Goal: Task Accomplishment & Management: Manage account settings

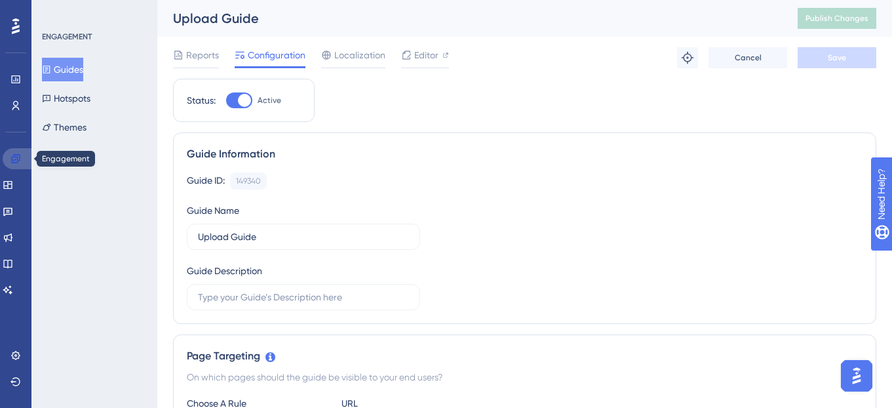
click at [26, 159] on link at bounding box center [18, 158] width 31 height 21
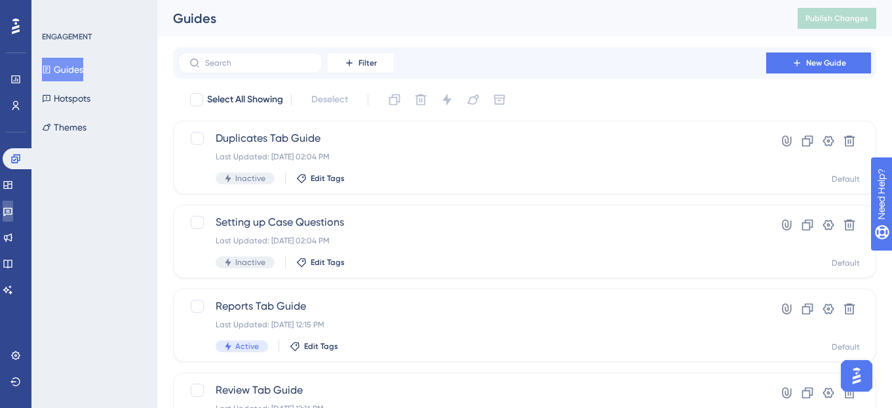
click at [13, 212] on link at bounding box center [8, 211] width 10 height 21
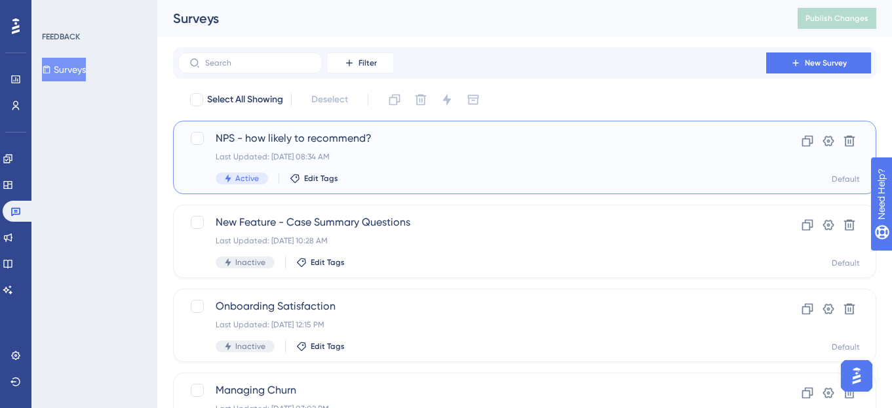
click at [482, 157] on div "Last Updated: [DATE] 08:34 AM" at bounding box center [472, 156] width 513 height 10
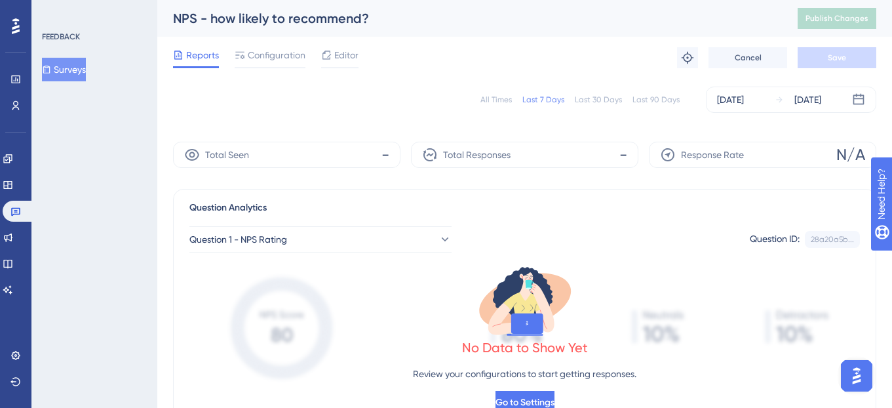
click at [606, 98] on div "Last 30 Days" at bounding box center [598, 99] width 47 height 10
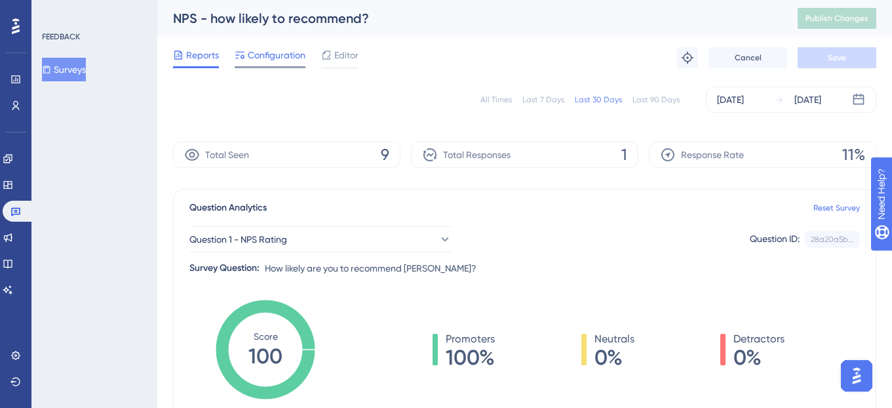
click at [270, 56] on span "Configuration" at bounding box center [277, 55] width 58 height 16
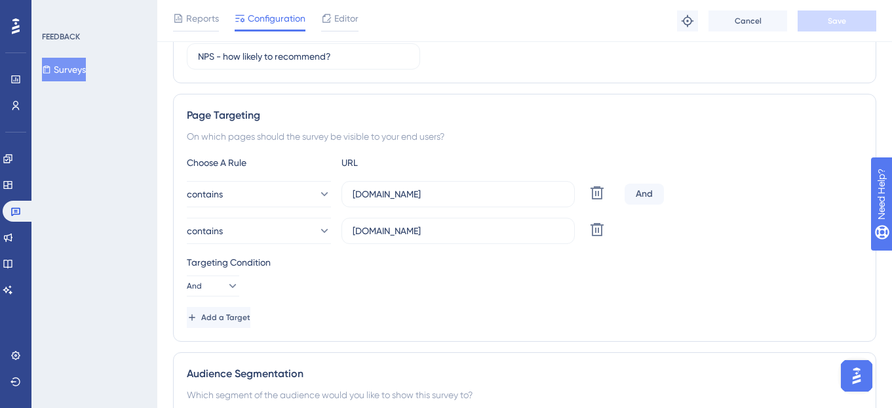
scroll to position [246, 0]
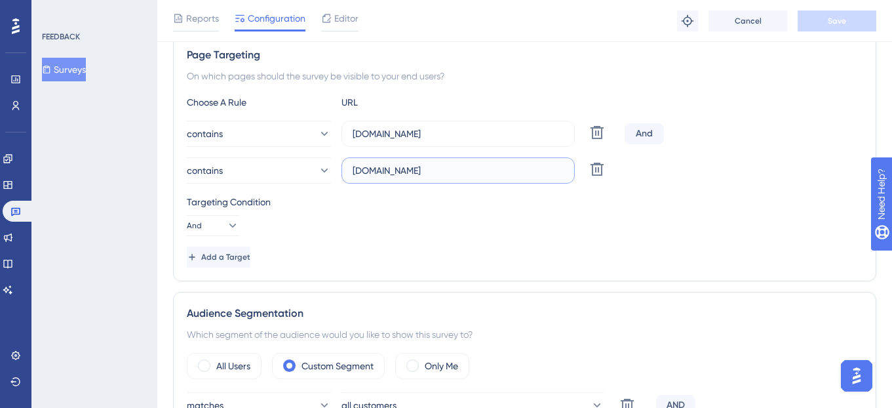
drag, startPoint x: 374, startPoint y: 172, endPoint x: 332, endPoint y: 172, distance: 42.0
click at [332, 172] on div "contains [DOMAIN_NAME] Delete" at bounding box center [403, 170] width 433 height 26
type input "[DOMAIN_NAME]"
click at [444, 235] on div "Targeting Condition And" at bounding box center [525, 215] width 676 height 42
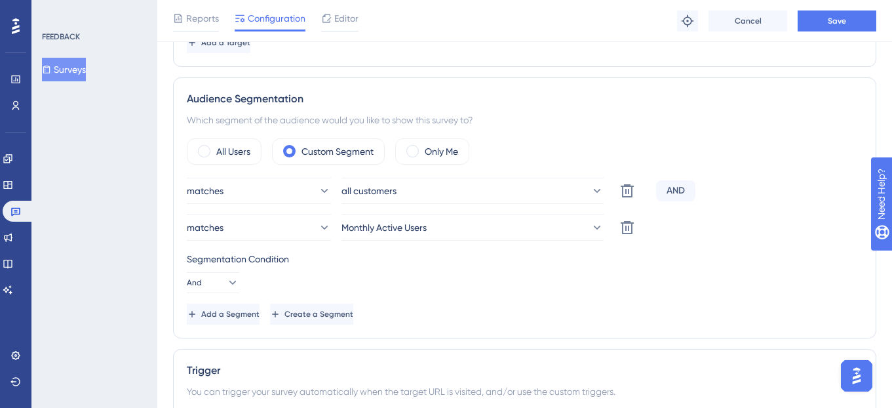
scroll to position [461, 0]
click at [553, 188] on button "all customers" at bounding box center [473, 189] width 262 height 26
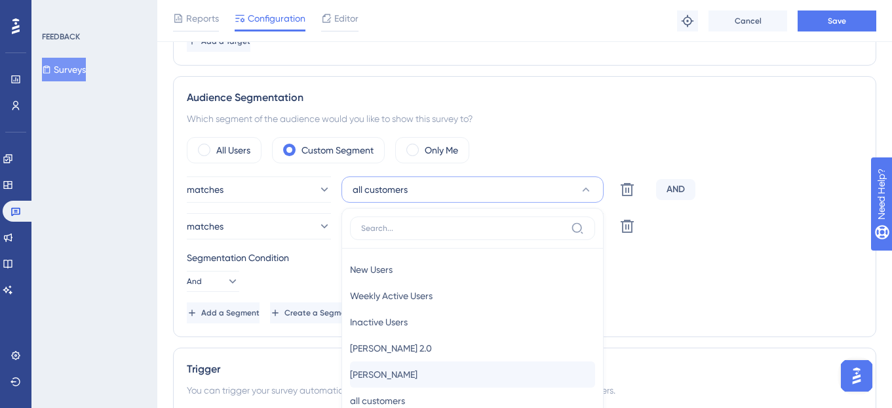
scroll to position [592, 0]
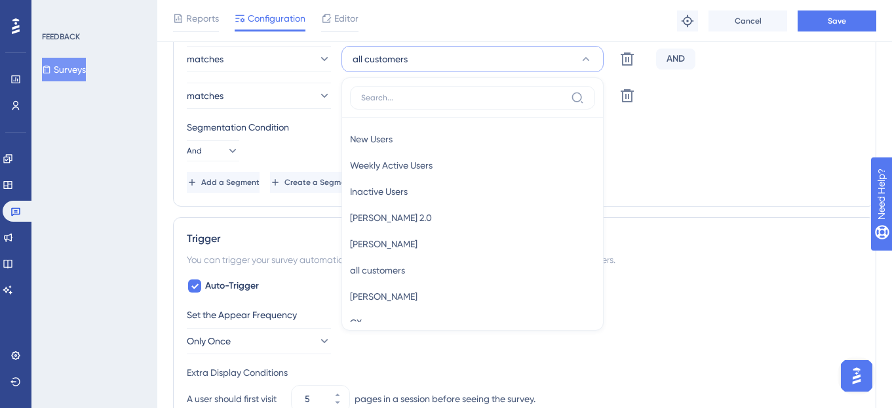
click at [642, 142] on div "Segmentation Condition And" at bounding box center [525, 140] width 676 height 42
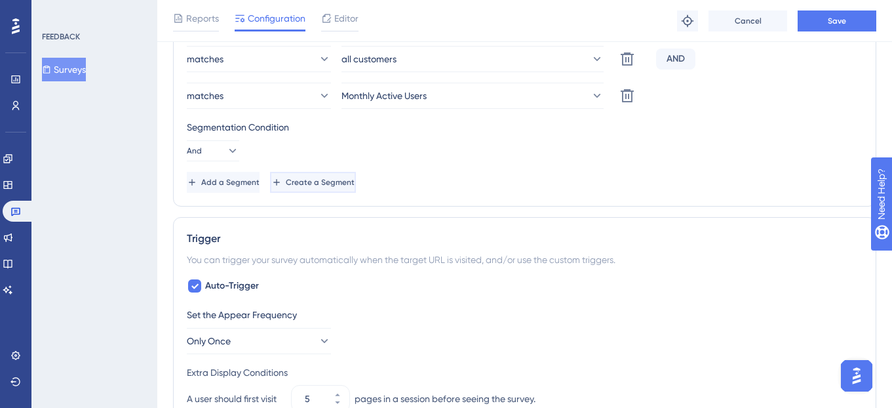
drag, startPoint x: 426, startPoint y: 184, endPoint x: 520, endPoint y: 92, distance: 131.6
click at [356, 184] on button "Create a Segment" at bounding box center [313, 182] width 86 height 21
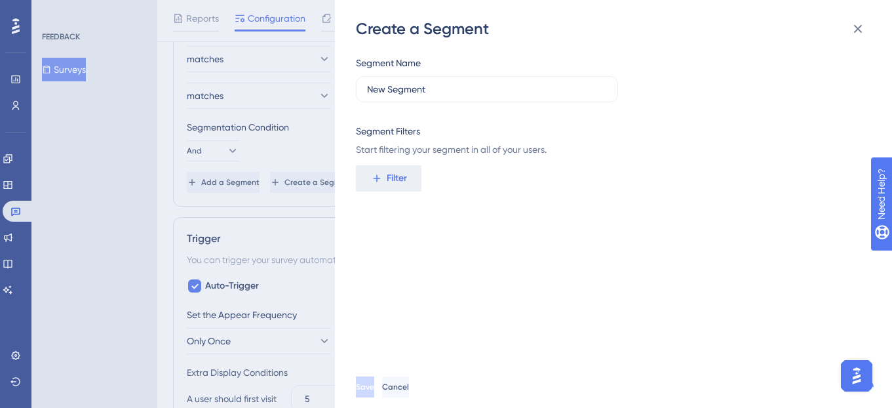
click at [316, 132] on div "Create a Segment Segment Name New Segment Segment Filters Start filtering your …" at bounding box center [446, 204] width 892 height 408
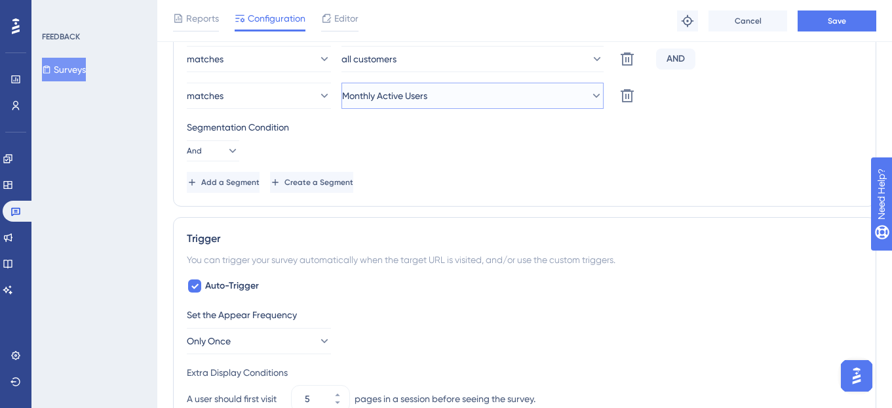
click at [512, 107] on button "Monthly Active Users" at bounding box center [473, 96] width 262 height 26
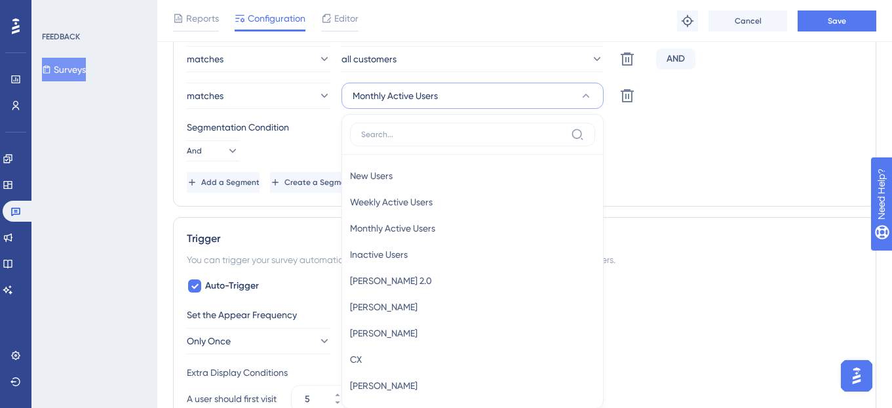
scroll to position [649, 0]
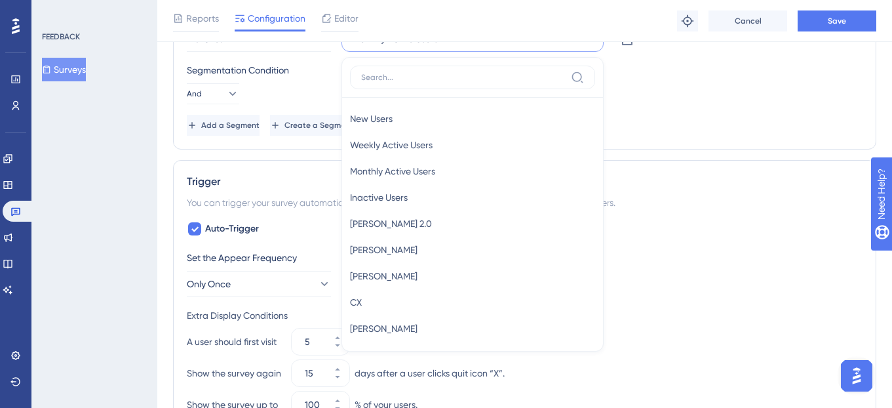
click at [680, 115] on div "Add a Segment Create a Segment" at bounding box center [525, 125] width 676 height 21
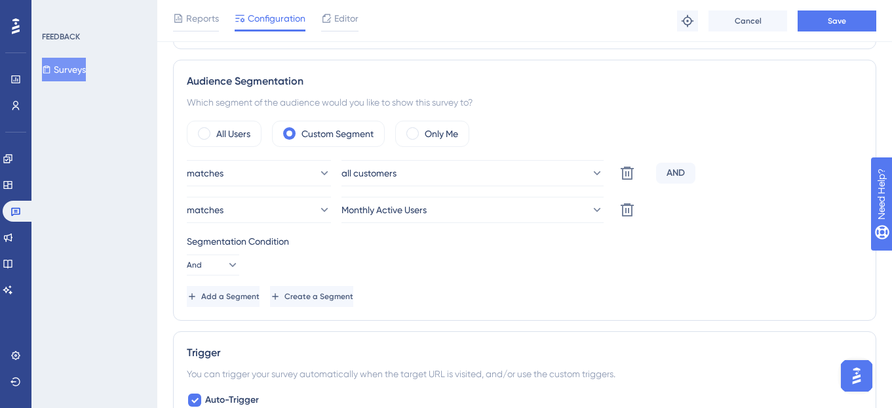
scroll to position [465, 0]
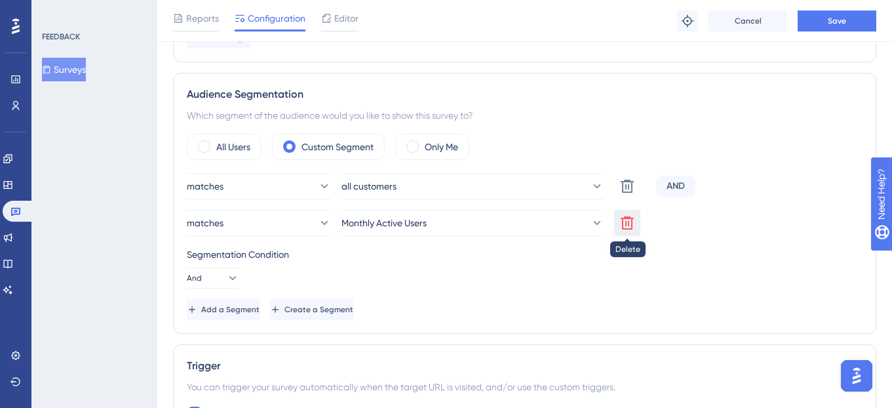
click at [629, 224] on icon at bounding box center [627, 222] width 13 height 13
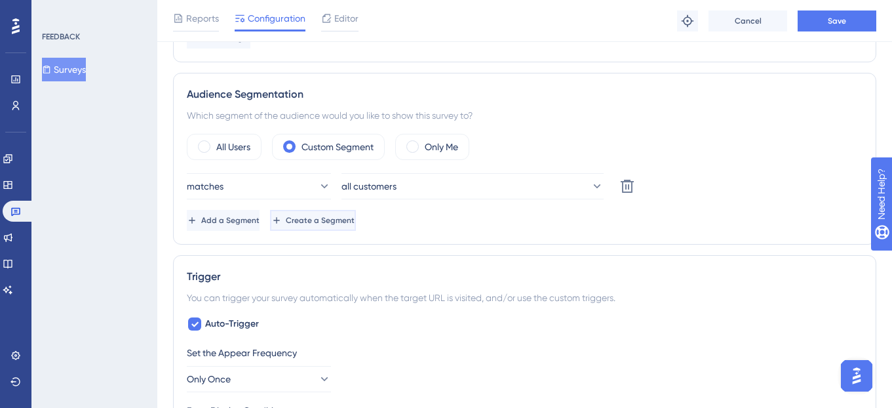
click at [355, 218] on span "Create a Segment" at bounding box center [320, 220] width 69 height 10
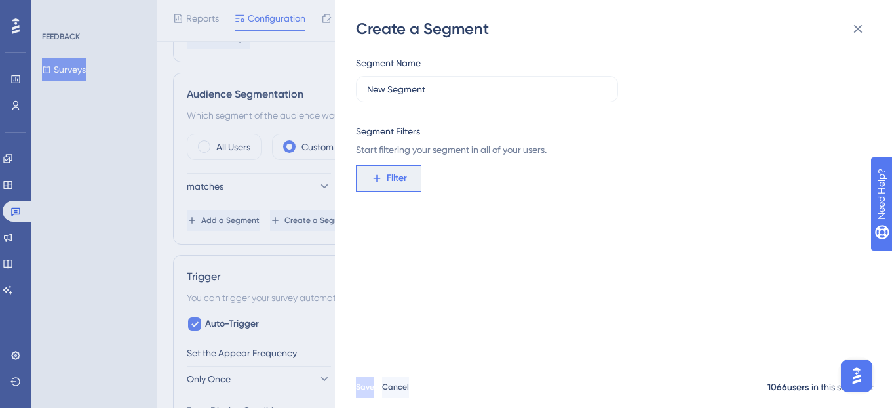
click at [407, 178] on button "Filter" at bounding box center [389, 178] width 66 height 26
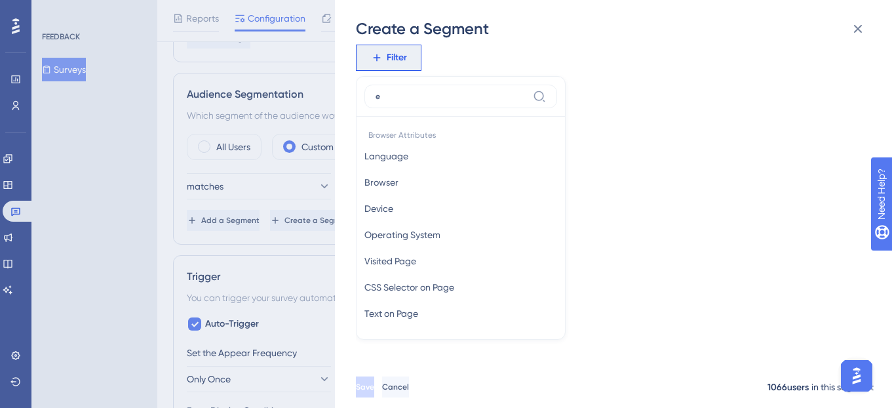
type input "em"
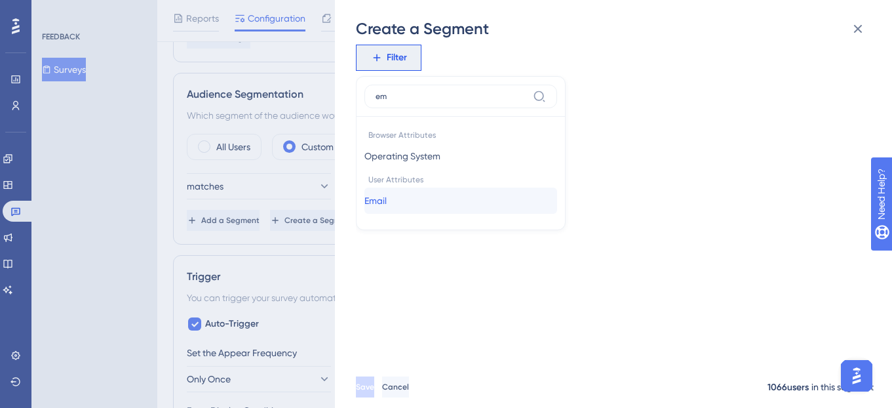
click at [431, 199] on button "Email Email" at bounding box center [460, 200] width 193 height 26
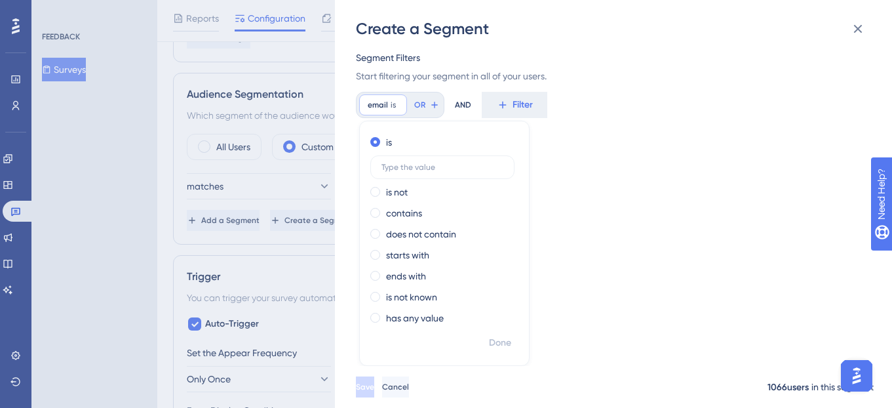
scroll to position [64, 0]
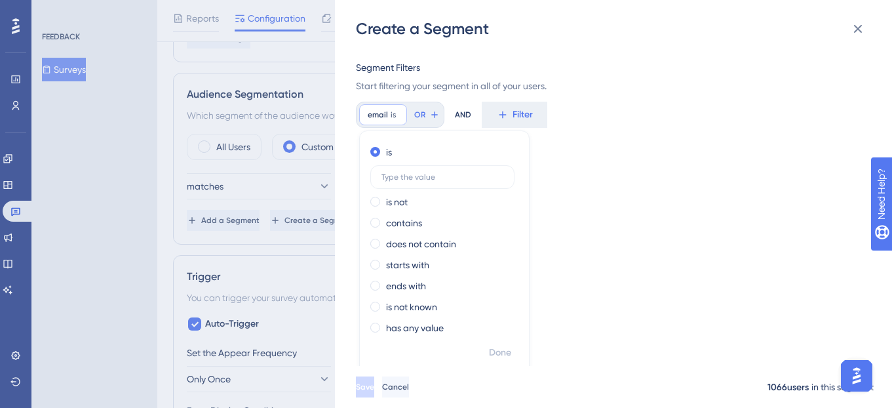
click at [653, 121] on div "email is Remove is is not contains does not contain starts with ends with is no…" at bounding box center [609, 115] width 507 height 26
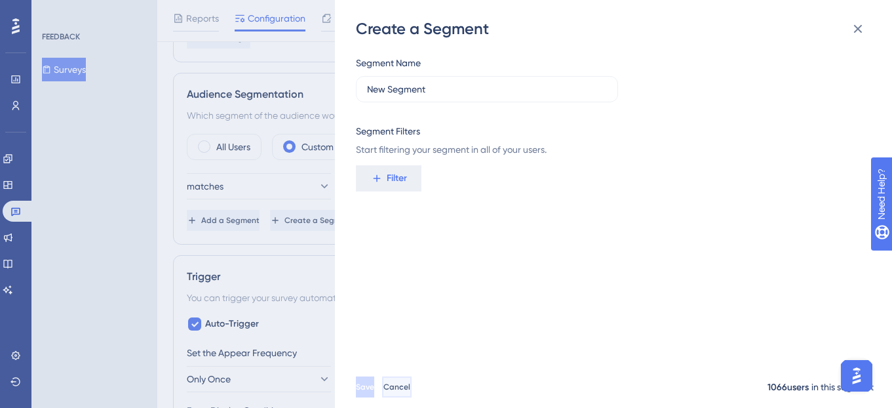
click at [412, 387] on button "Cancel" at bounding box center [396, 386] width 29 height 21
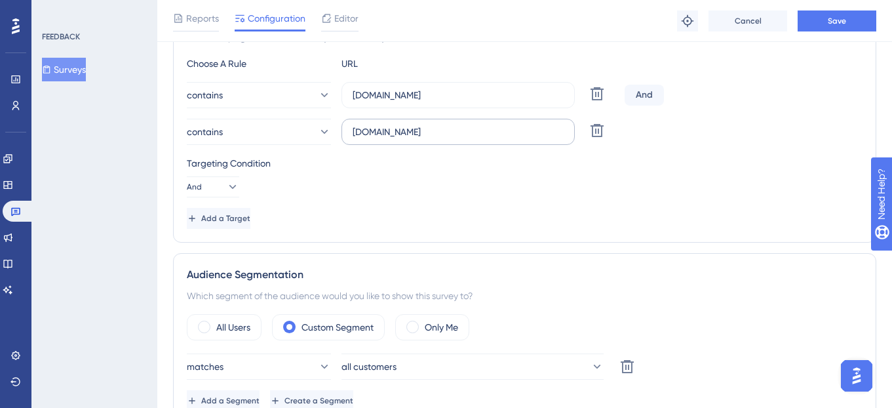
scroll to position [283, 0]
click at [844, 13] on button "Save" at bounding box center [837, 20] width 79 height 21
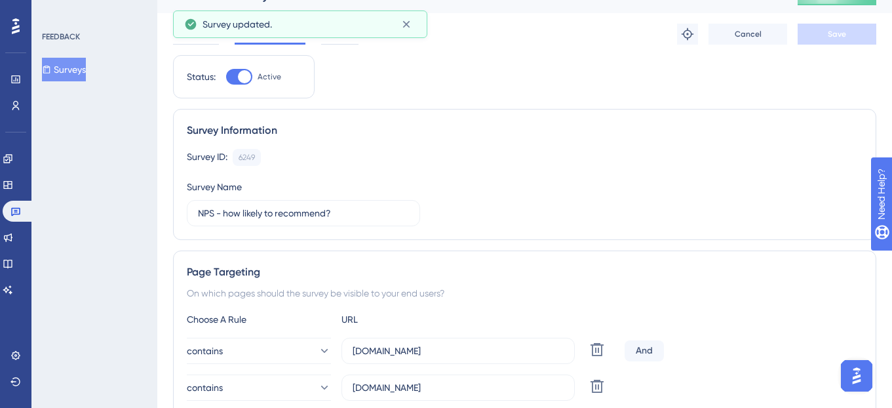
scroll to position [0, 0]
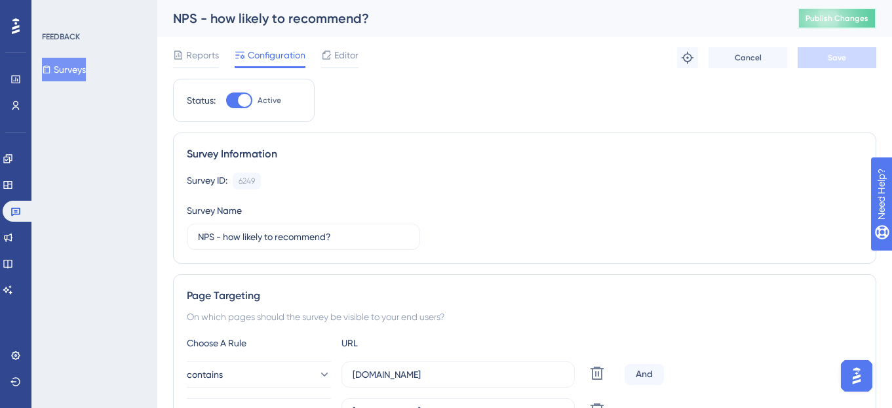
click at [832, 23] on span "Publish Changes" at bounding box center [837, 18] width 63 height 10
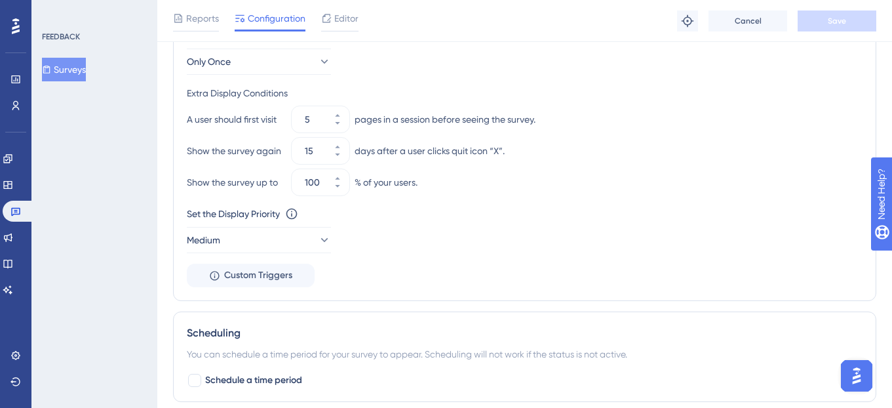
scroll to position [770, 0]
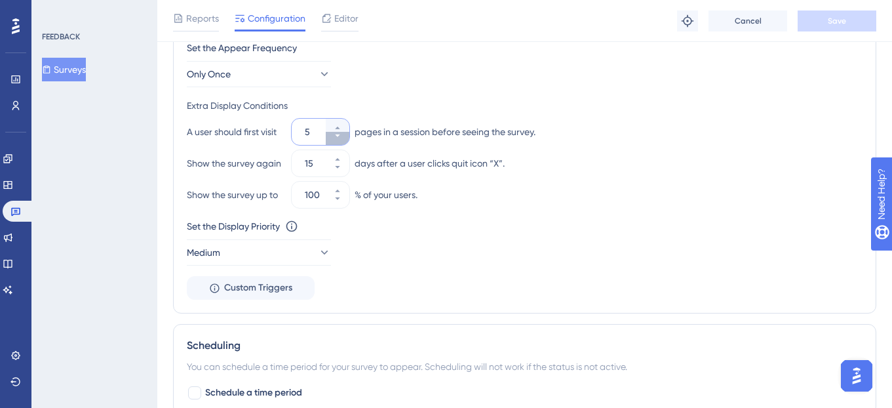
click at [330, 138] on button "5" at bounding box center [338, 138] width 24 height 13
click at [330, 138] on button "4" at bounding box center [338, 138] width 24 height 13
click at [340, 142] on button "3" at bounding box center [338, 138] width 24 height 13
type input "2"
click at [850, 23] on button "Save" at bounding box center [837, 20] width 79 height 21
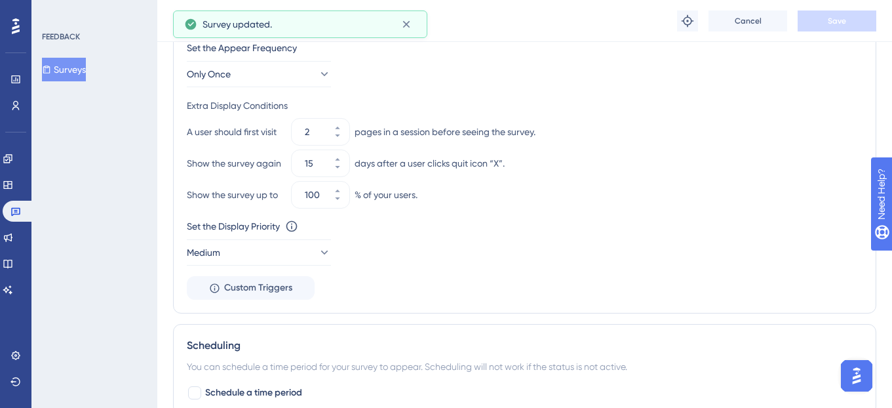
scroll to position [0, 0]
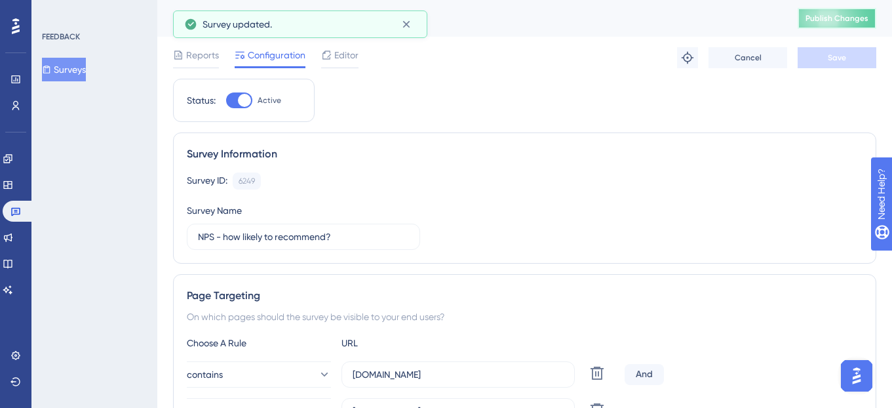
click at [841, 18] on button "Publish Changes" at bounding box center [837, 18] width 79 height 21
click at [201, 55] on span "Reports" at bounding box center [202, 55] width 33 height 16
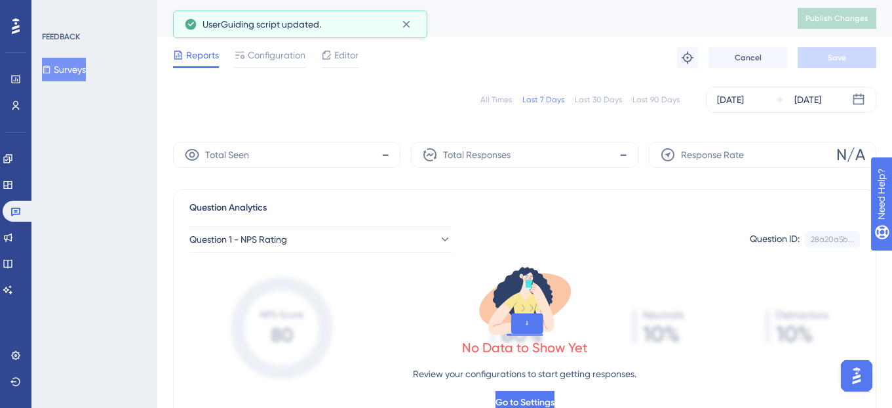
click at [601, 104] on div "Last 30 Days" at bounding box center [598, 99] width 47 height 10
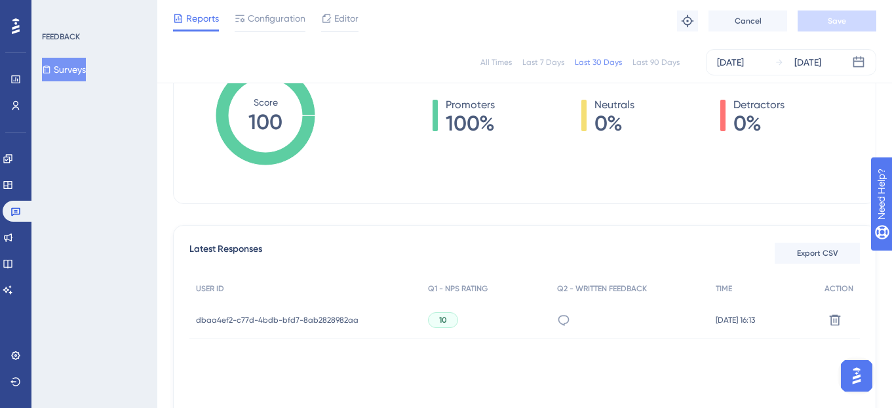
scroll to position [257, 0]
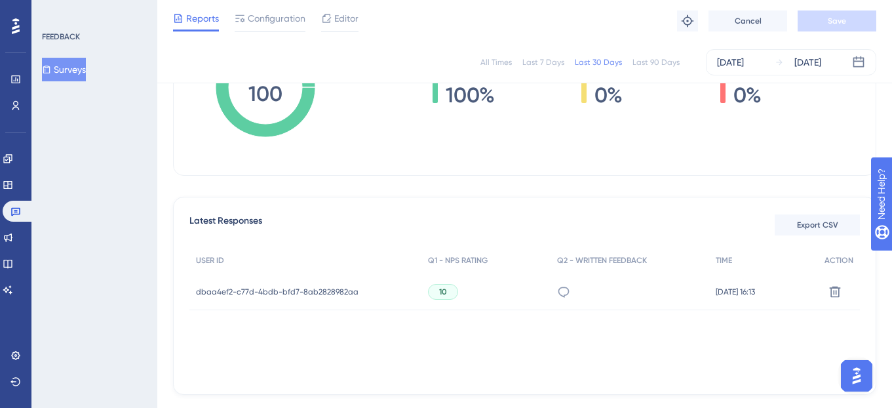
click at [557, 298] on div "SiftMed is very user friendly and an easier way to review and sort files." at bounding box center [563, 291] width 13 height 37
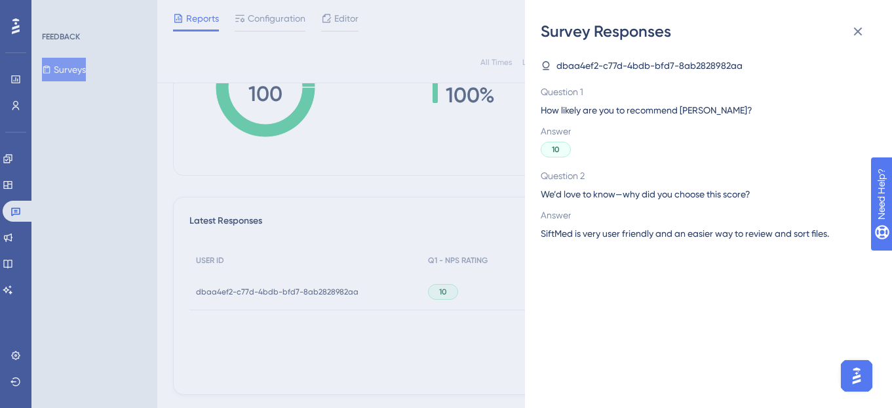
click at [619, 66] on span "dbaa4ef2-c77d-4bdb-bfd7-8ab2828982aa" at bounding box center [650, 66] width 186 height 16
click at [559, 155] on div "10" at bounding box center [556, 150] width 30 height 16
click at [544, 66] on icon at bounding box center [546, 65] width 10 height 10
click at [602, 60] on span "dbaa4ef2-c77d-4bdb-bfd7-8ab2828982aa" at bounding box center [650, 66] width 186 height 16
click at [610, 161] on div "dbaa4ef2-c77d-4bdb-bfd7-8ab2828982aa Question 1 How likely are you to recommend…" at bounding box center [703, 150] width 325 height 184
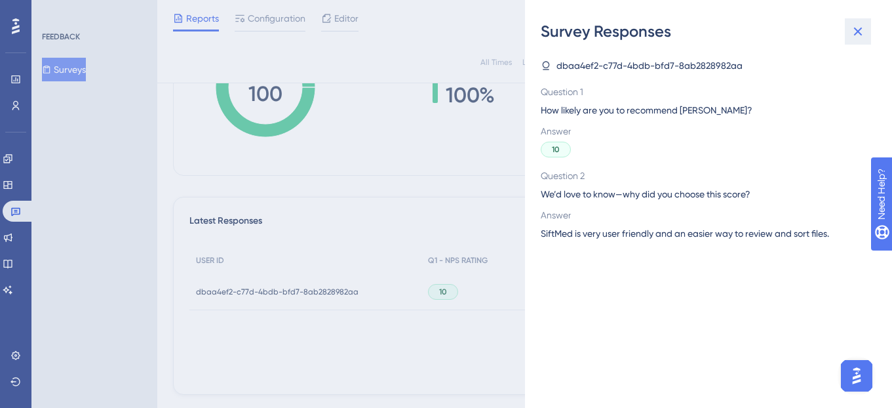
click at [857, 35] on icon at bounding box center [858, 32] width 16 height 16
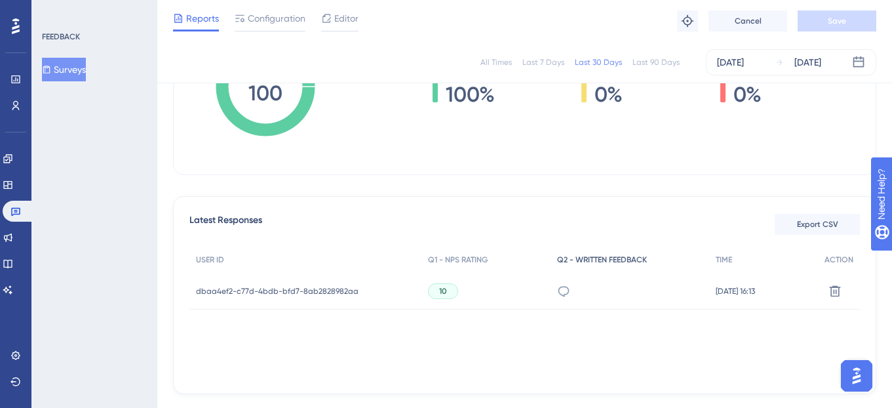
scroll to position [263, 0]
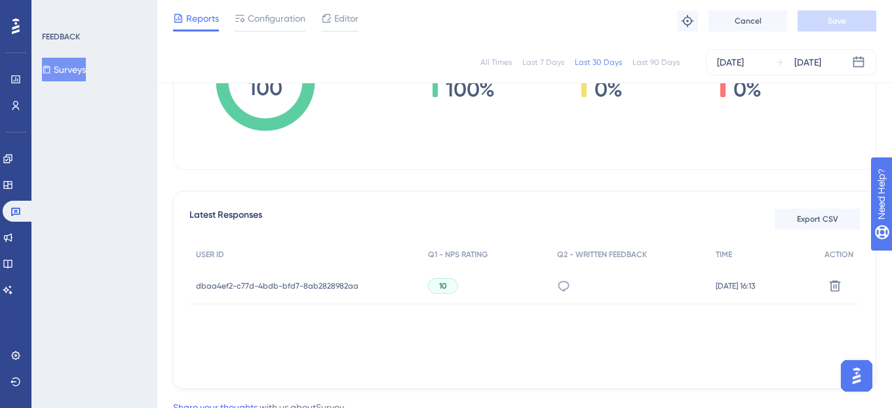
click at [325, 286] on span "dbaa4ef2-c77d-4bdb-bfd7-8ab2828982aa" at bounding box center [277, 286] width 163 height 10
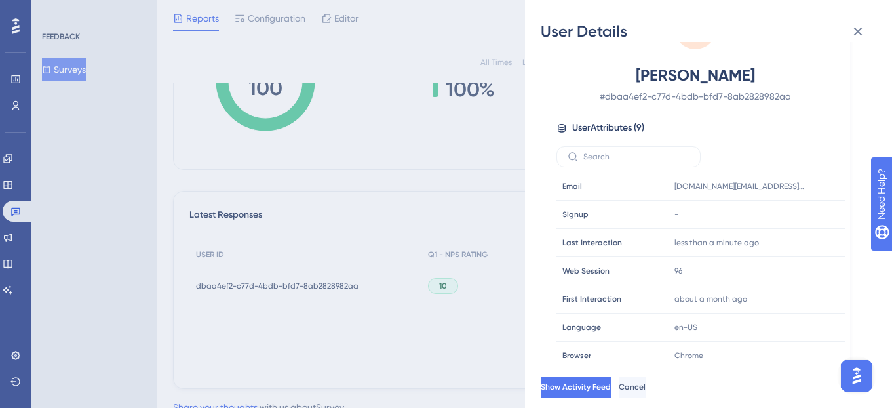
scroll to position [0, 0]
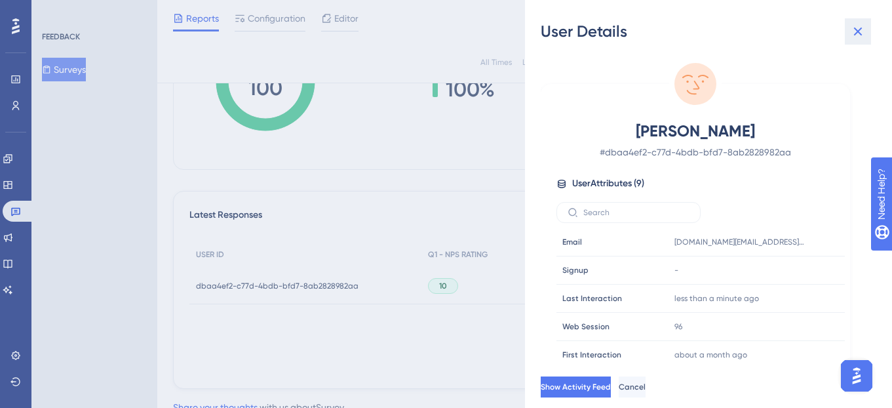
click at [862, 28] on icon at bounding box center [858, 32] width 16 height 16
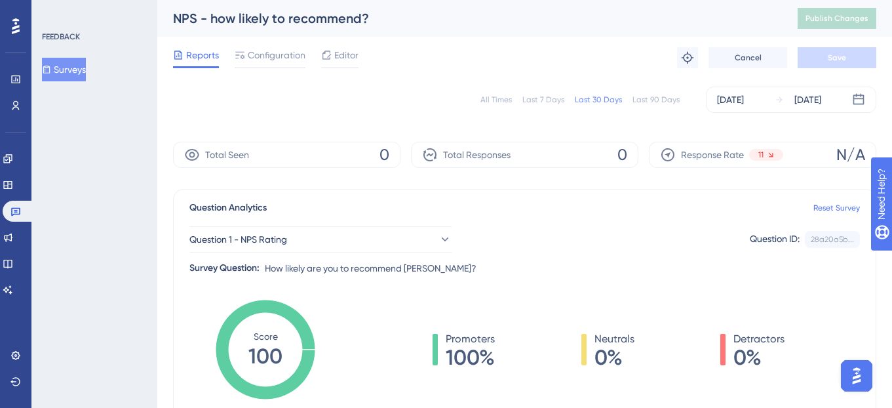
click at [550, 98] on div "Last 7 Days" at bounding box center [543, 99] width 42 height 10
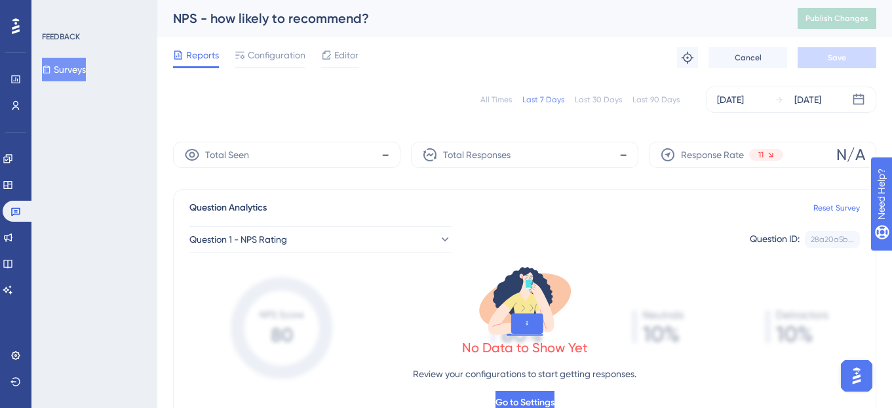
click at [602, 103] on div "Last 30 Days" at bounding box center [598, 99] width 47 height 10
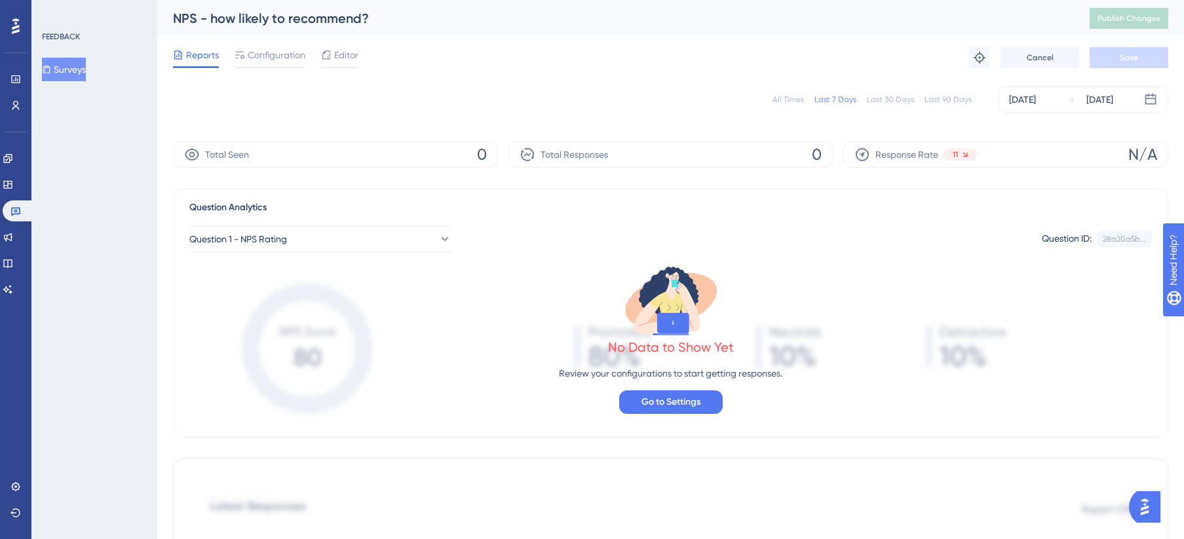
click at [874, 94] on div "Last 30 Days" at bounding box center [890, 99] width 47 height 10
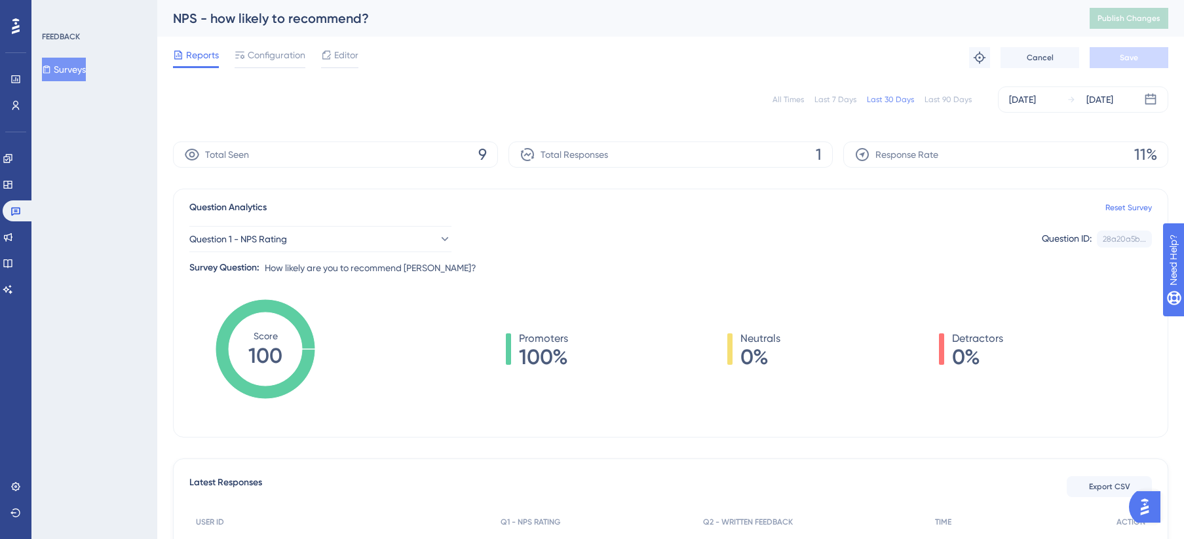
click at [1144, 148] on span "11%" at bounding box center [1146, 154] width 23 height 21
click at [766, 351] on span "0%" at bounding box center [761, 357] width 40 height 21
click at [20, 214] on icon at bounding box center [15, 211] width 10 height 10
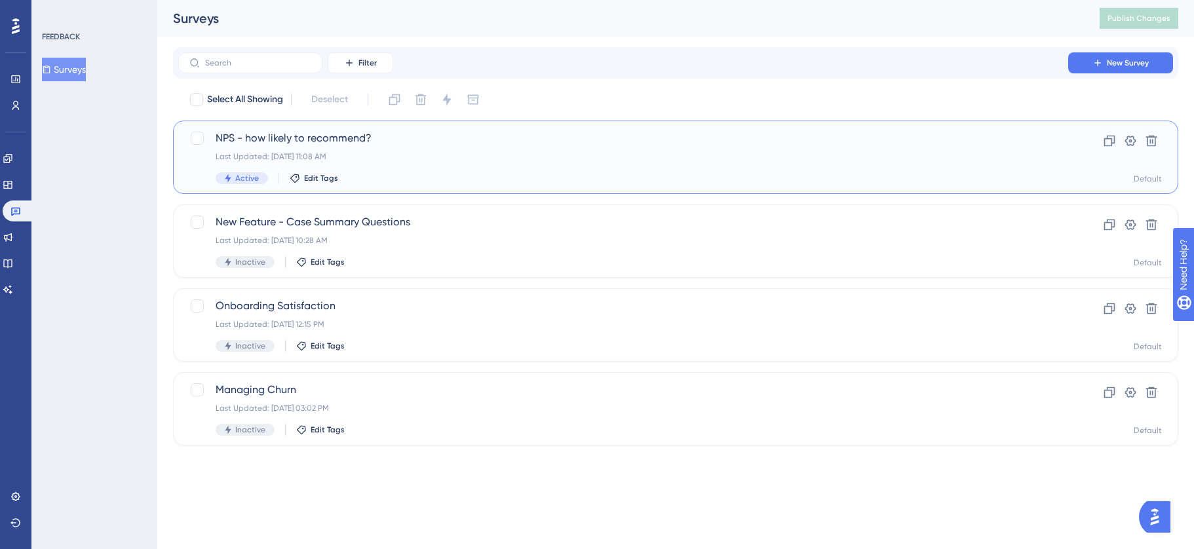
click at [425, 161] on div "Last Updated: Oct 02 2025, 11:08 AM" at bounding box center [623, 156] width 815 height 10
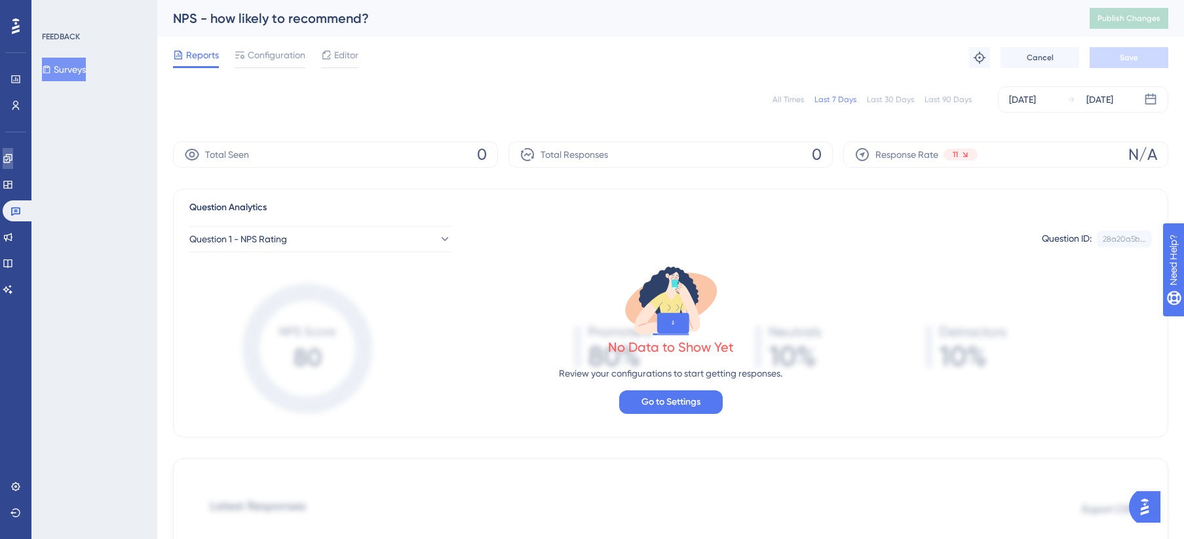
click at [13, 163] on icon at bounding box center [8, 158] width 10 height 10
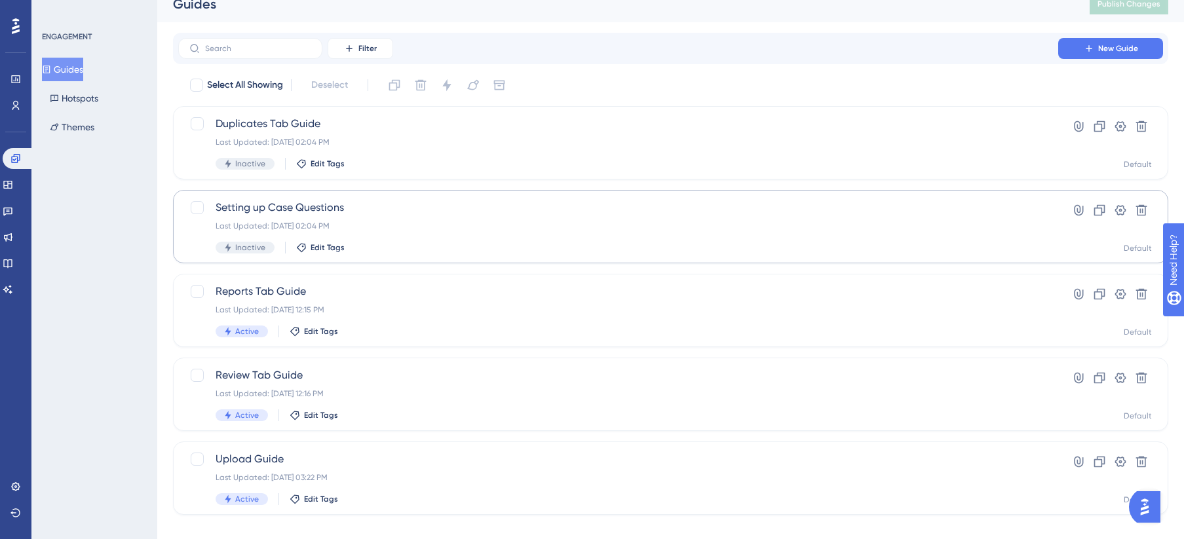
scroll to position [32, 0]
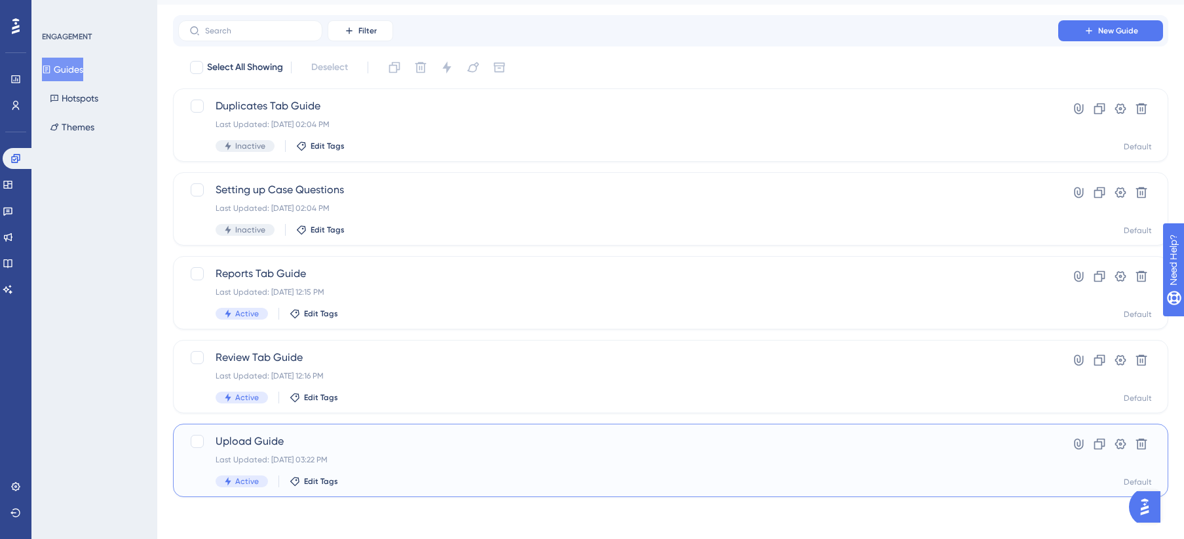
click at [528, 459] on div "Last Updated: [DATE] 03:22 PM" at bounding box center [619, 460] width 806 height 10
